Goal: Information Seeking & Learning: Learn about a topic

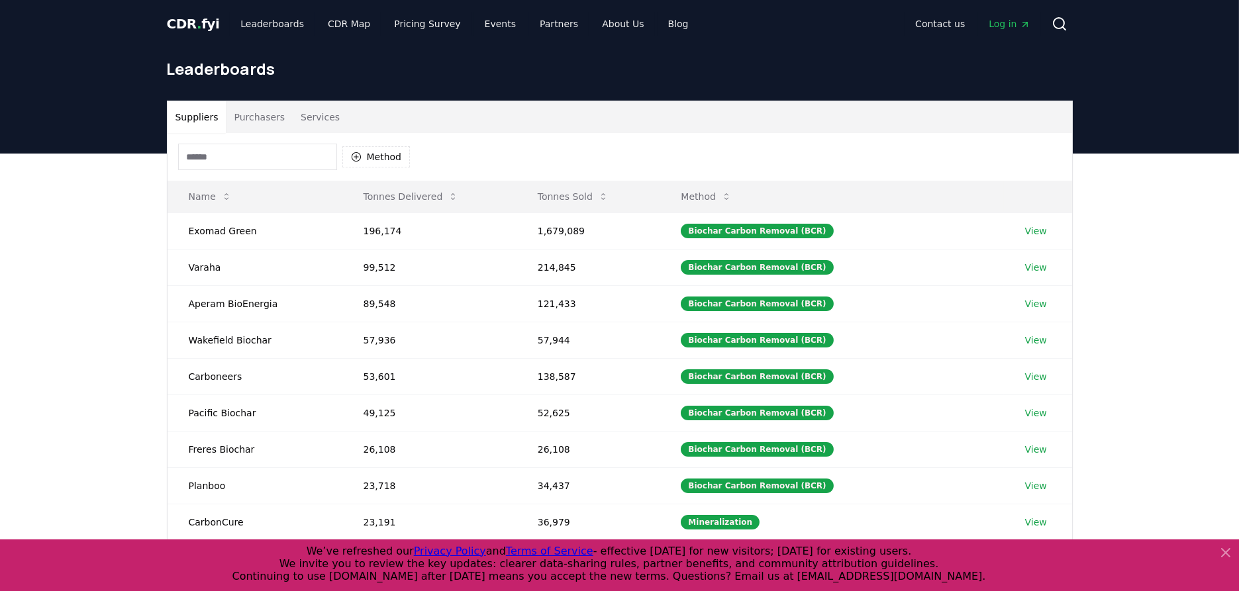
click at [243, 107] on button "Purchasers" at bounding box center [259, 117] width 67 height 32
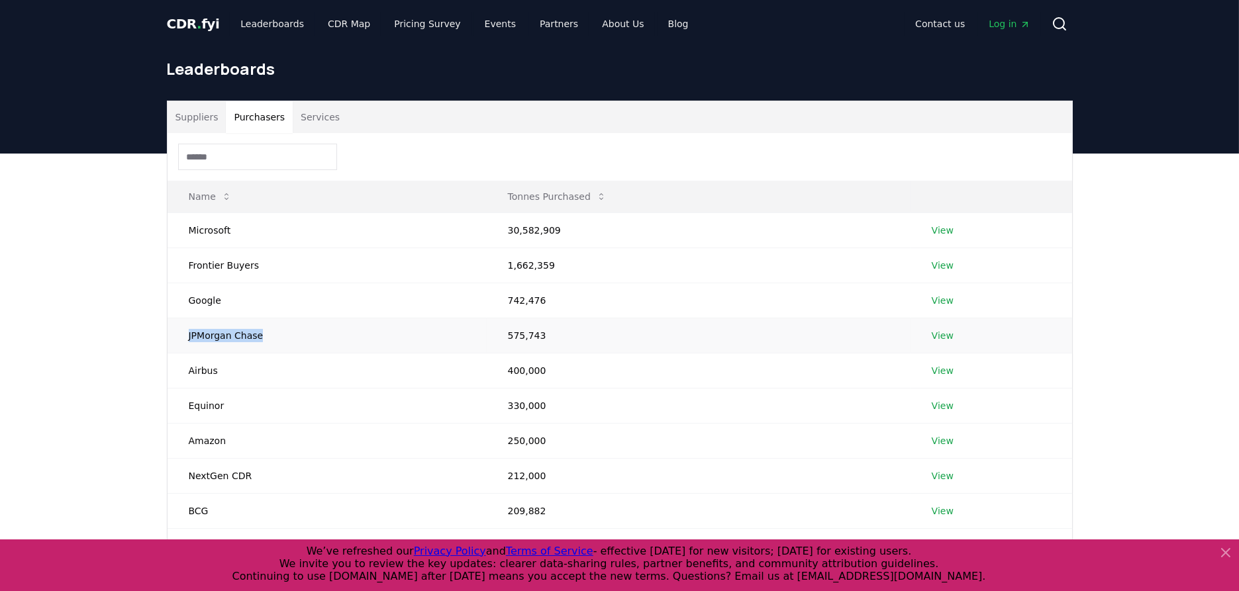
drag, startPoint x: 187, startPoint y: 337, endPoint x: 291, endPoint y: 338, distance: 103.9
click at [291, 338] on td "JPMorgan Chase" at bounding box center [326, 335] width 319 height 35
click at [104, 344] on div "Suppliers Purchasers Services Name Tonnes Purchased Microsoft 30,582,909 View F…" at bounding box center [619, 412] width 1239 height 517
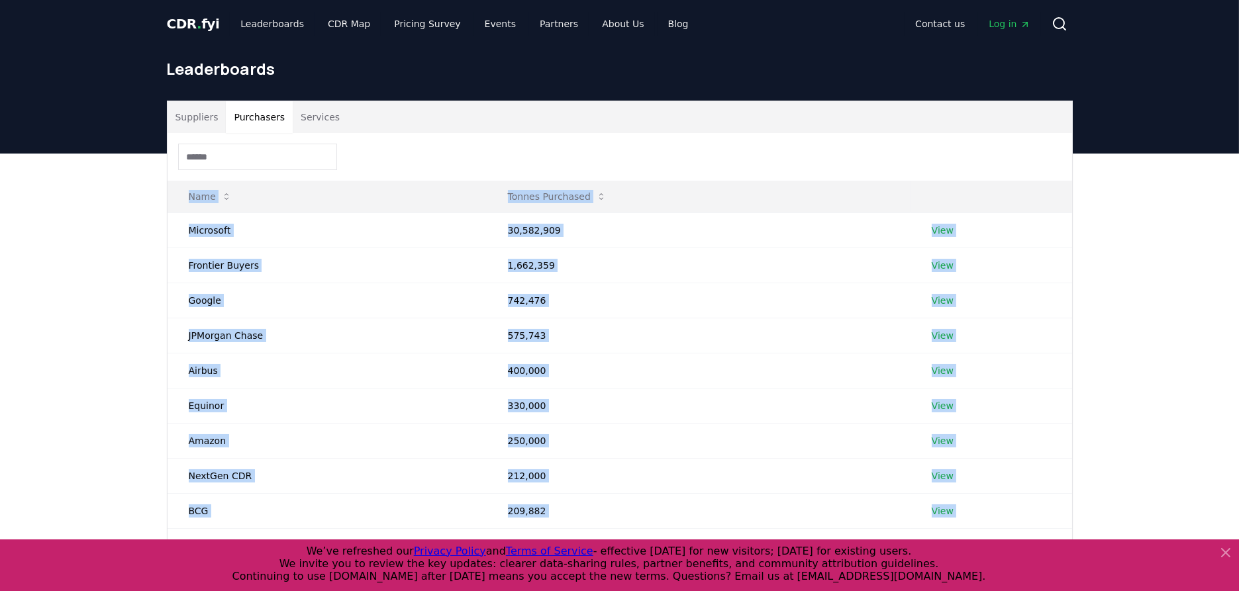
click at [104, 344] on div "Suppliers Purchasers Services Name Tonnes Purchased Microsoft 30,582,909 View F…" at bounding box center [619, 412] width 1239 height 517
drag, startPoint x: 104, startPoint y: 344, endPoint x: 117, endPoint y: 400, distance: 57.7
click at [117, 400] on div "Suppliers Purchasers Services Name Tonnes Purchased Microsoft 30,582,909 View F…" at bounding box center [619, 412] width 1239 height 517
click at [211, 412] on td "Equinor" at bounding box center [326, 405] width 319 height 35
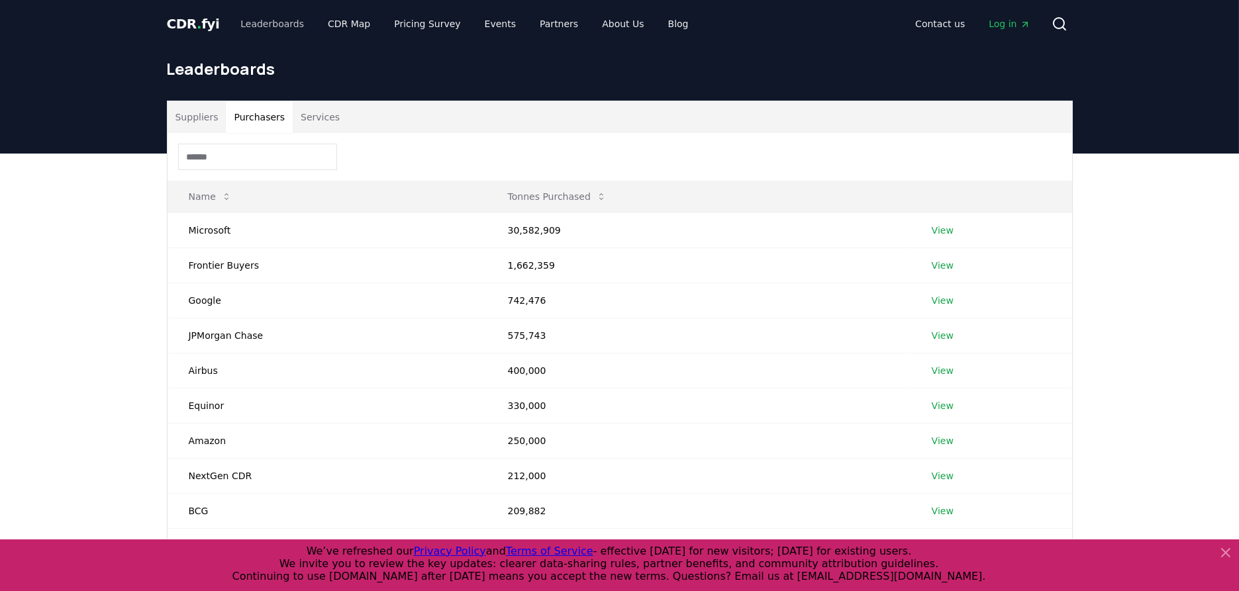
drag, startPoint x: 195, startPoint y: 17, endPoint x: 246, endPoint y: 17, distance: 51.0
click at [196, 17] on span "CDR . fyi" at bounding box center [193, 24] width 53 height 16
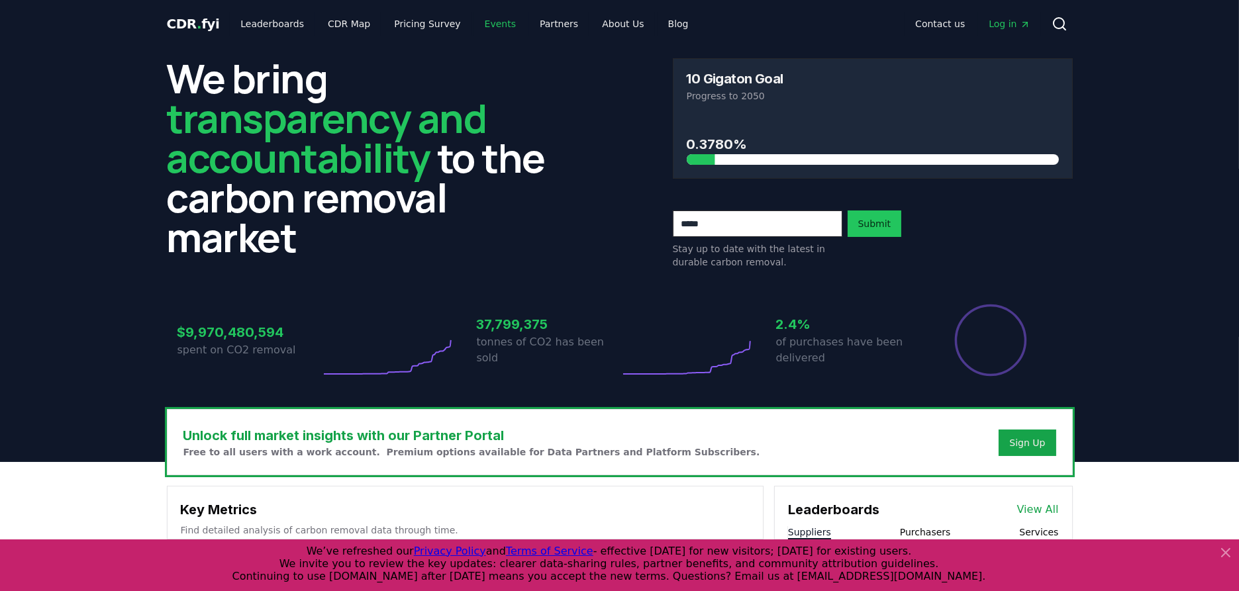
click at [487, 21] on link "Events" at bounding box center [500, 24] width 52 height 24
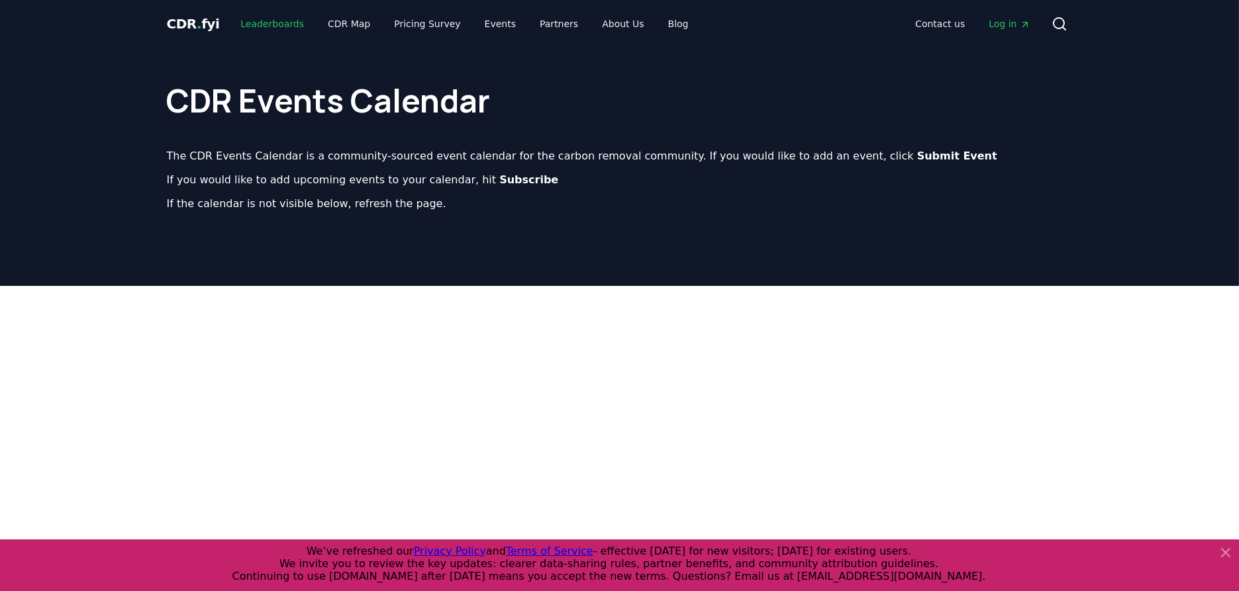
click at [289, 18] on link "Leaderboards" at bounding box center [272, 24] width 85 height 24
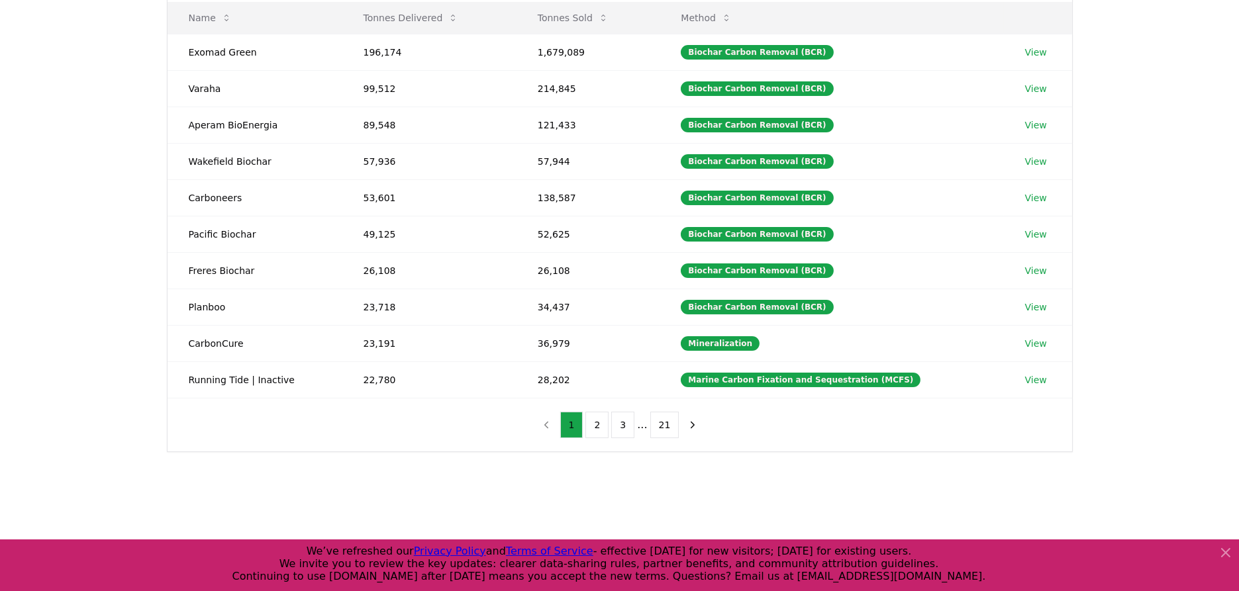
scroll to position [169, 0]
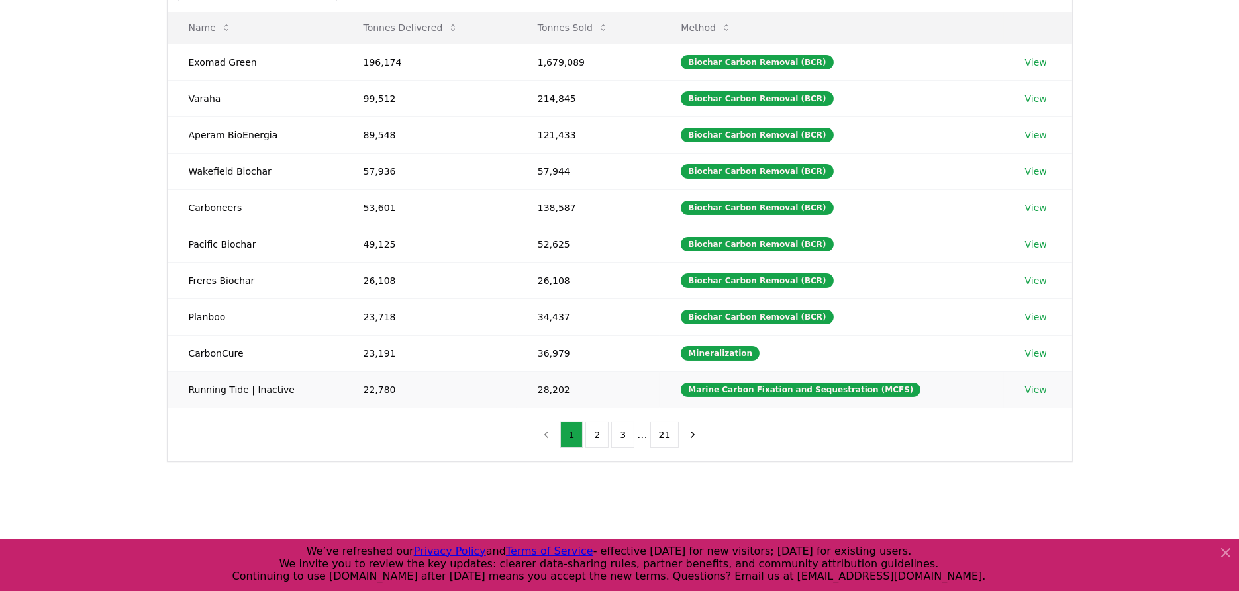
click at [218, 380] on td "Running Tide | Inactive" at bounding box center [254, 389] width 175 height 36
drag, startPoint x: 839, startPoint y: 387, endPoint x: 689, endPoint y: 379, distance: 149.8
click at [689, 379] on td "Marine Carbon Fixation and Sequestration (MCFS)" at bounding box center [831, 389] width 344 height 36
drag, startPoint x: 689, startPoint y: 379, endPoint x: 841, endPoint y: 442, distance: 165.0
click at [841, 442] on div "Method Name Tonnes Delivered Tonnes Sold Method Exomad Green 196,174 1,679,089 …" at bounding box center [619, 212] width 904 height 497
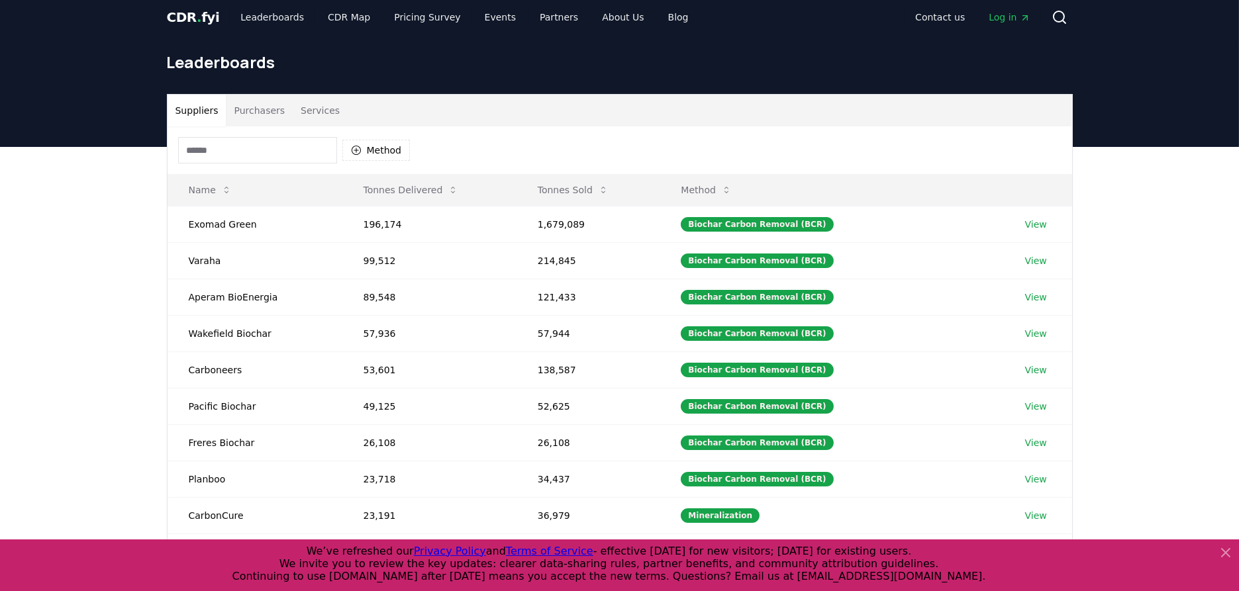
scroll to position [0, 0]
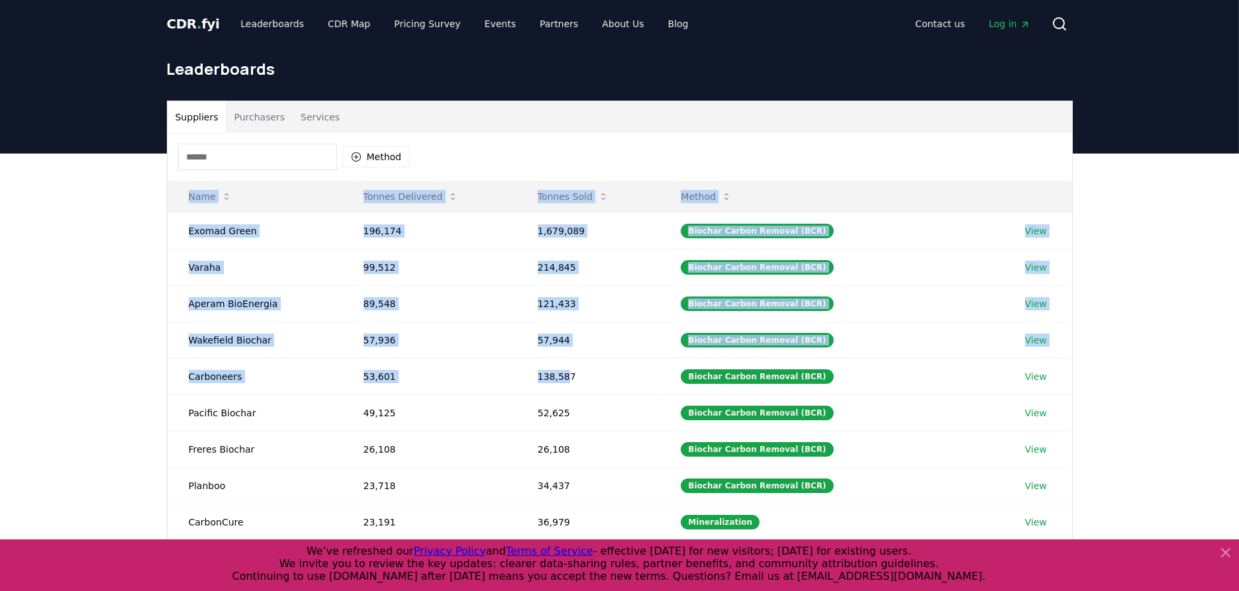
drag, startPoint x: 571, startPoint y: 382, endPoint x: 64, endPoint y: 251, distance: 523.1
click at [64, 251] on div "Suppliers Purchasers Services Method Name Tonnes Delivered Tonnes Sold Method E…" at bounding box center [619, 419] width 1239 height 530
drag, startPoint x: 64, startPoint y: 251, endPoint x: 75, endPoint y: 350, distance: 99.3
click at [75, 350] on div "Suppliers Purchasers Services Method Name Tonnes Delivered Tonnes Sold Method E…" at bounding box center [619, 419] width 1239 height 530
click at [79, 348] on div "Suppliers Purchasers Services Method Name Tonnes Delivered Tonnes Sold Method E…" at bounding box center [619, 419] width 1239 height 530
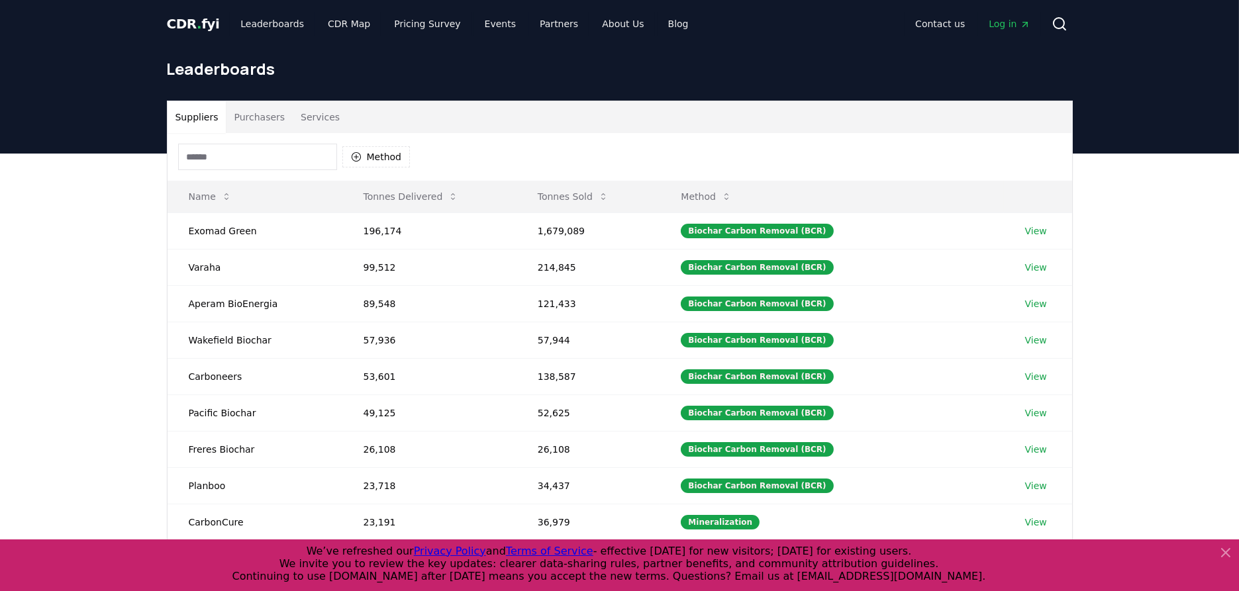
click at [110, 346] on div "Suppliers Purchasers Services Method Name Tonnes Delivered Tonnes Sold Method E…" at bounding box center [619, 419] width 1239 height 530
click at [416, 26] on link "Pricing Survey" at bounding box center [426, 24] width 87 height 24
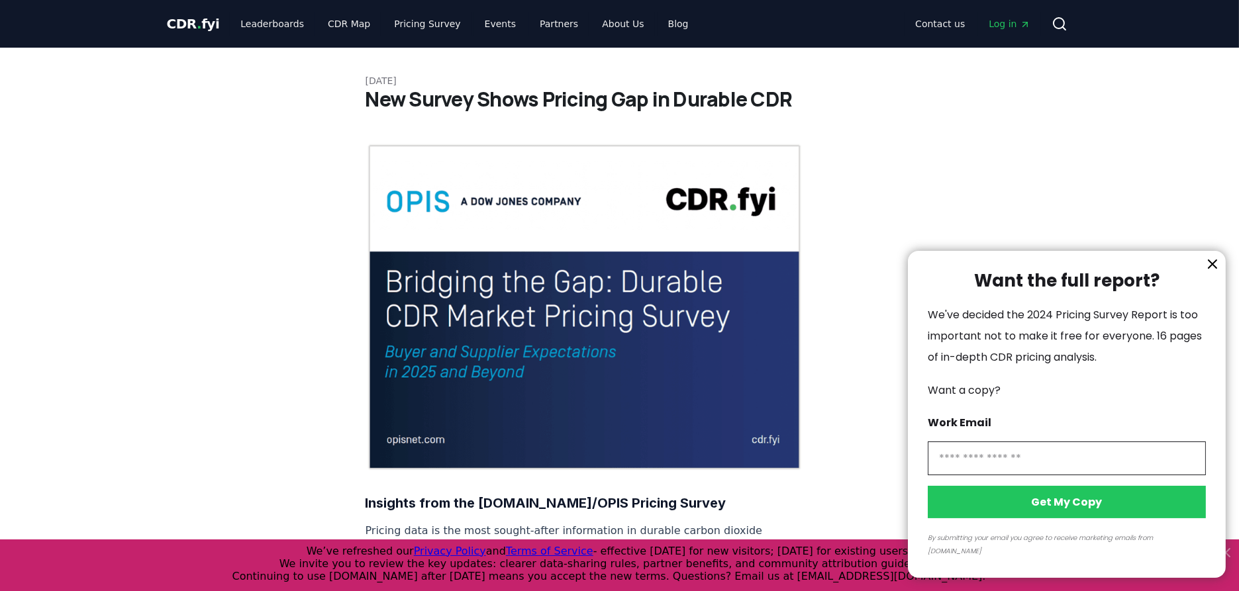
click at [1209, 272] on icon "information" at bounding box center [1212, 264] width 16 height 16
